Goal: Find specific page/section: Find specific page/section

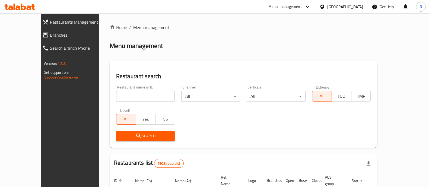
click at [130, 96] on div "Home / Menu management Menu management Restaurant search Restaurant name or ID …" at bounding box center [244, 174] width 268 height 301
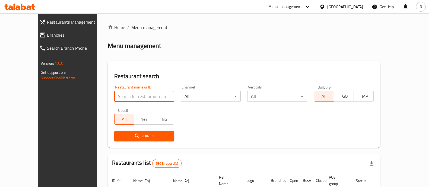
click at [130, 96] on input "search" at bounding box center [144, 96] width 60 height 11
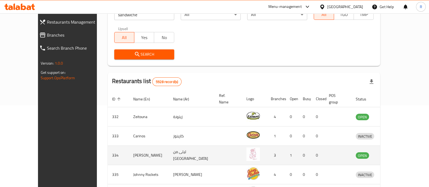
scroll to position [102, 0]
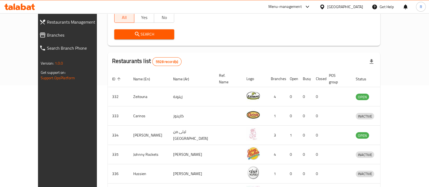
click at [131, 34] on span "Search" at bounding box center [144, 34] width 51 height 7
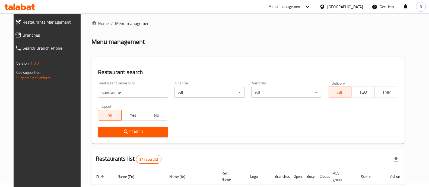
scroll to position [0, 0]
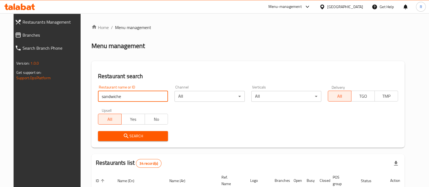
click at [115, 96] on input "sandwiche" at bounding box center [133, 96] width 70 height 11
type input "sandwicherie"
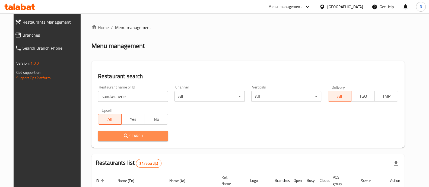
click at [135, 135] on span "Search" at bounding box center [133, 136] width 62 height 7
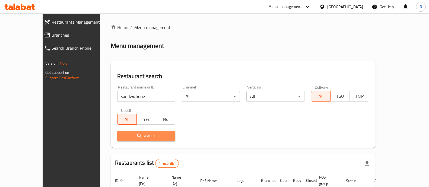
click at [135, 135] on span "Search" at bounding box center [146, 136] width 49 height 7
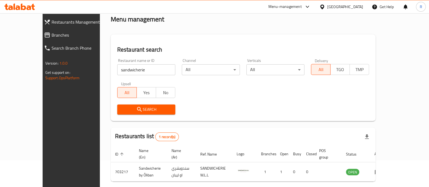
scroll to position [44, 0]
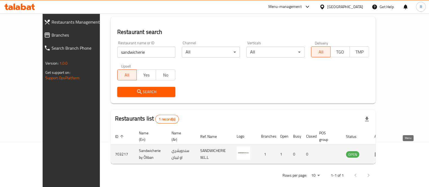
click at [380, 153] on icon "enhanced table" at bounding box center [379, 154] width 2 height 2
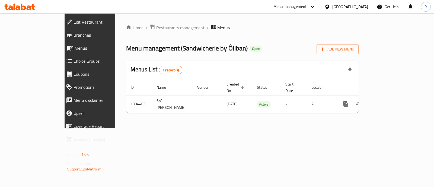
click at [74, 34] on span "Branches" at bounding box center [103, 35] width 59 height 7
